Goal: Transaction & Acquisition: Purchase product/service

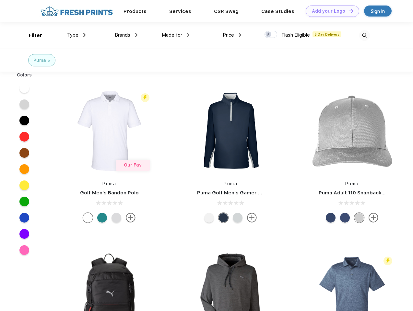
click at [330, 11] on link "Add your Logo Design Tool" at bounding box center [331, 11] width 53 height 11
click at [0, 0] on div "Design Tool" at bounding box center [0, 0] width 0 height 0
click at [347, 11] on link "Add your Logo Design Tool" at bounding box center [331, 11] width 53 height 11
click at [31, 35] on div "Filter" at bounding box center [35, 35] width 13 height 7
click at [76, 35] on span "Type" at bounding box center [72, 35] width 11 height 6
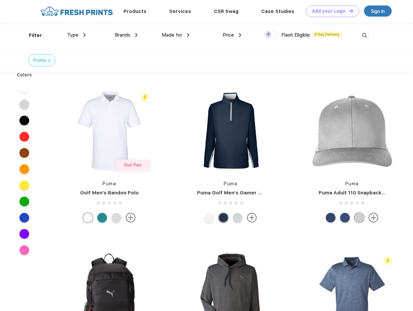
click at [126, 35] on span "Brands" at bounding box center [123, 35] width 16 height 6
click at [176, 35] on span "Made for" at bounding box center [172, 35] width 20 height 6
click at [232, 35] on span "Price" at bounding box center [227, 35] width 11 height 6
click at [271, 35] on div at bounding box center [270, 34] width 13 height 7
click at [268, 35] on input "checkbox" at bounding box center [266, 32] width 4 height 4
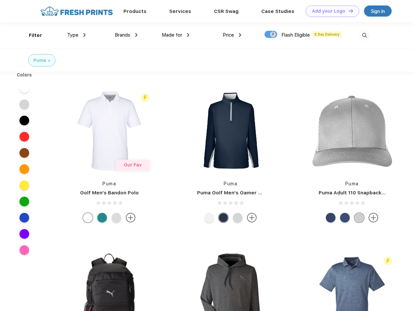
click at [364, 35] on img at bounding box center [364, 35] width 11 height 11
